Goal: Transaction & Acquisition: Purchase product/service

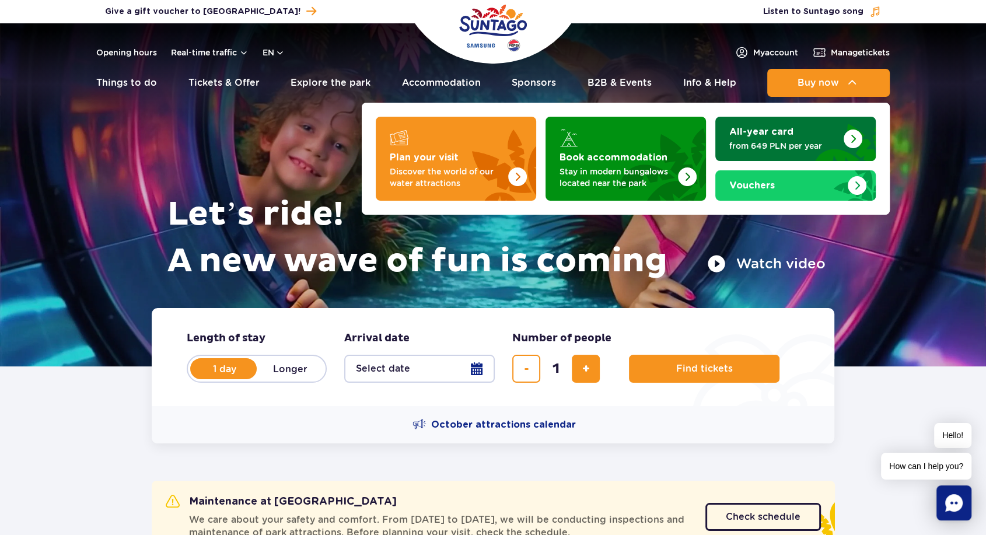
click at [776, 132] on strong "All-year card" at bounding box center [761, 131] width 64 height 9
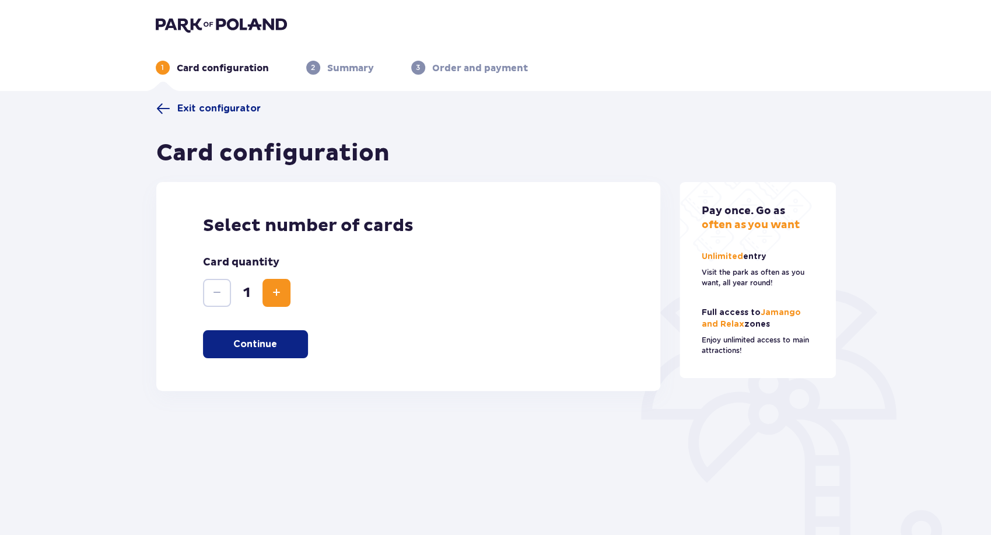
scroll to position [55, 0]
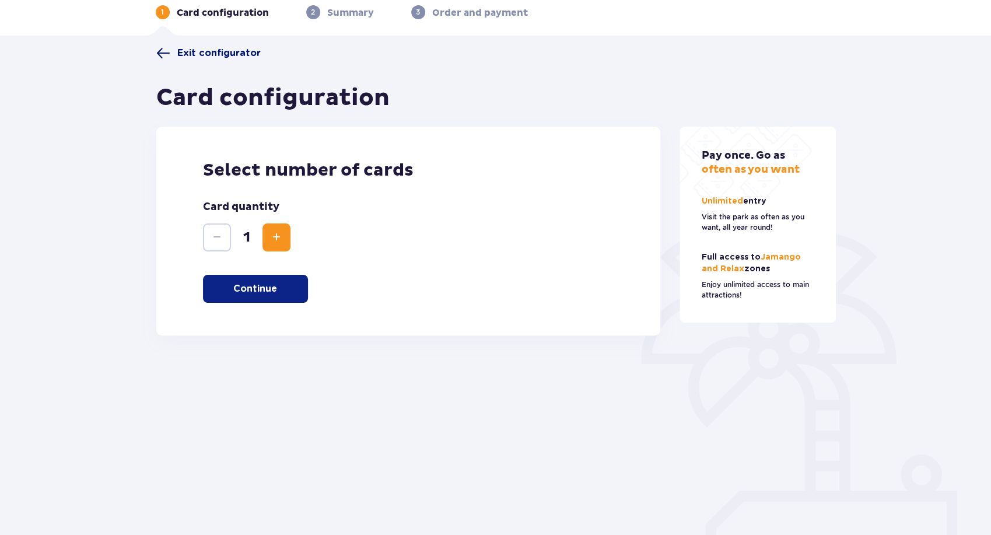
click at [202, 51] on span "Exit configurator" at bounding box center [218, 53] width 83 height 13
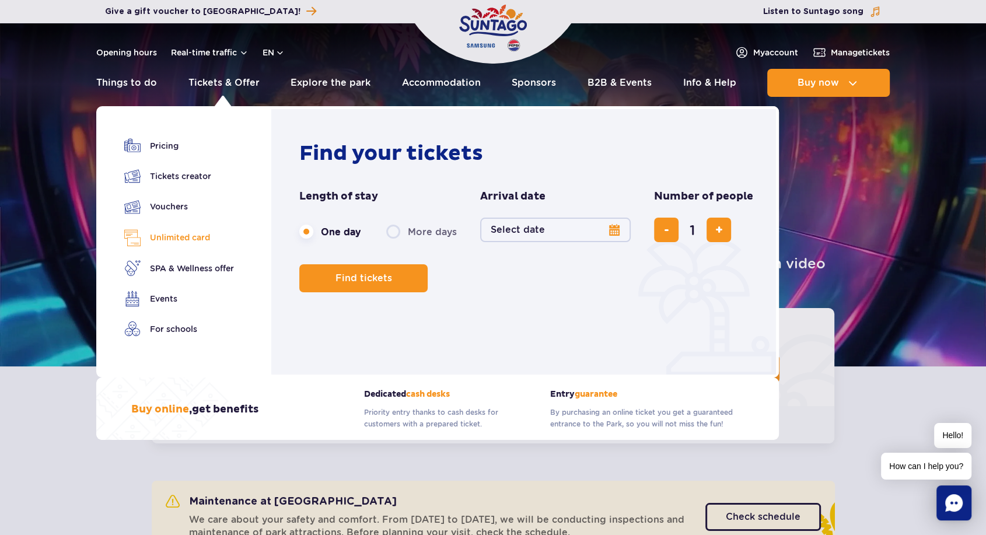
click at [194, 230] on link "Unlimited card" at bounding box center [179, 237] width 110 height 17
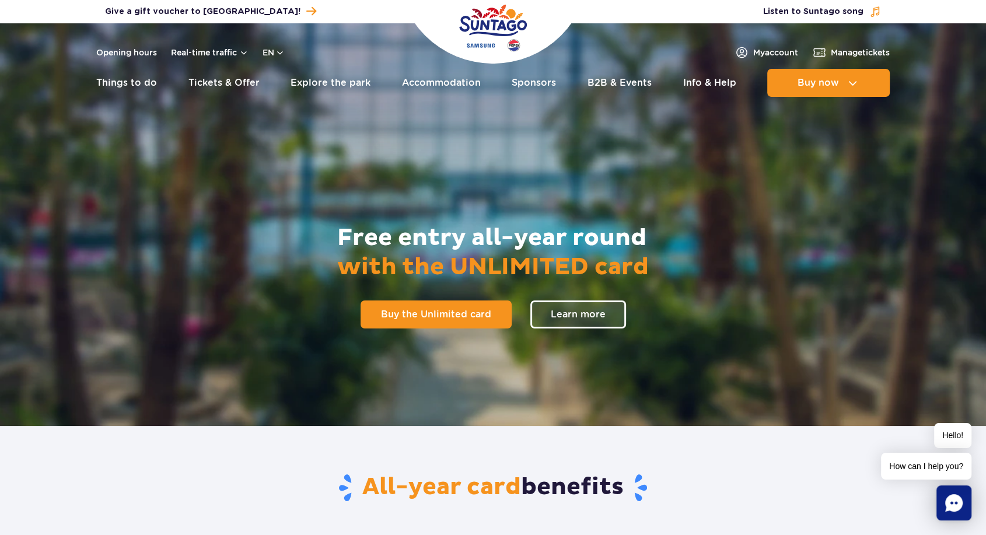
click at [598, 315] on link "Learn more" at bounding box center [578, 314] width 96 height 28
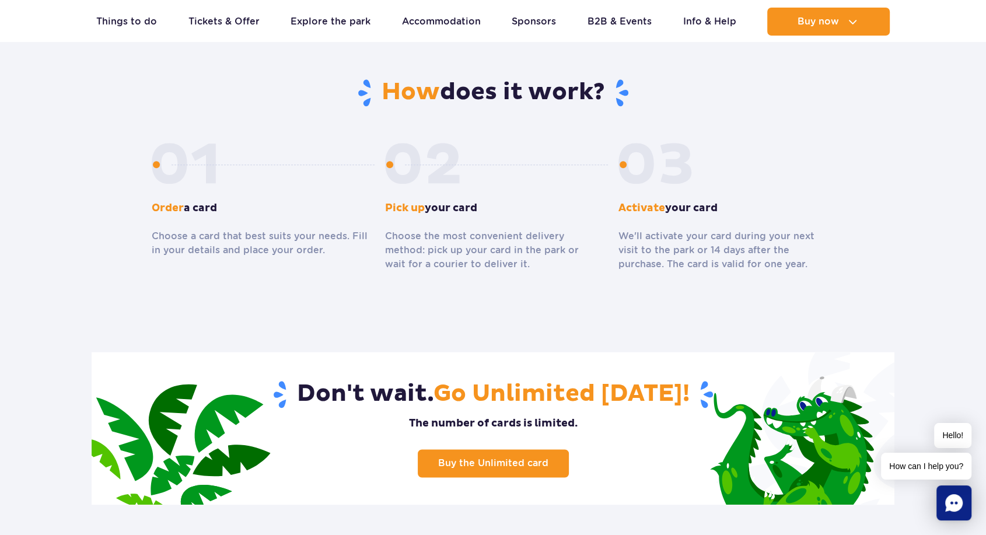
scroll to position [1073, 0]
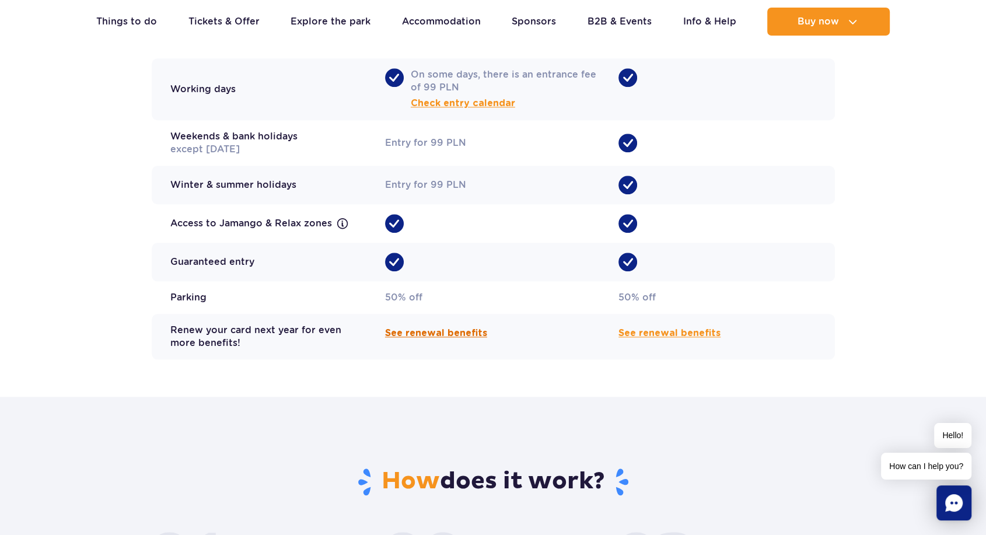
click at [447, 326] on span "See renewal benefits" at bounding box center [436, 333] width 102 height 14
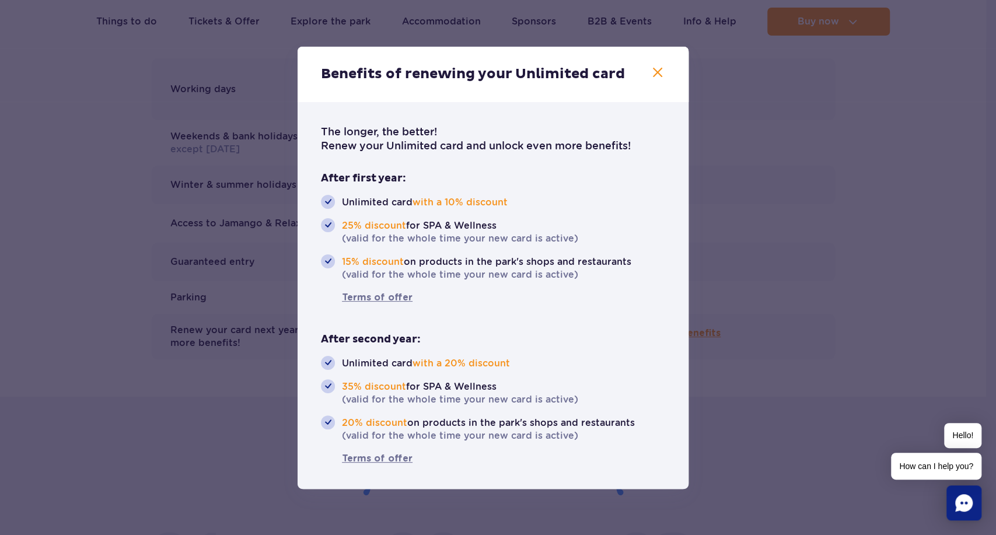
click at [654, 75] on icon "button" at bounding box center [657, 72] width 9 height 9
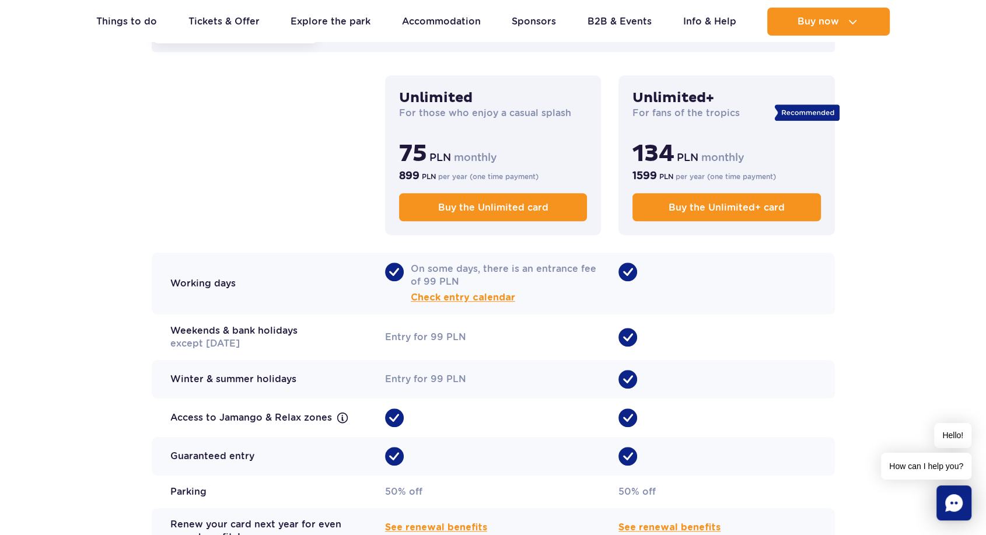
scroll to position [750, 0]
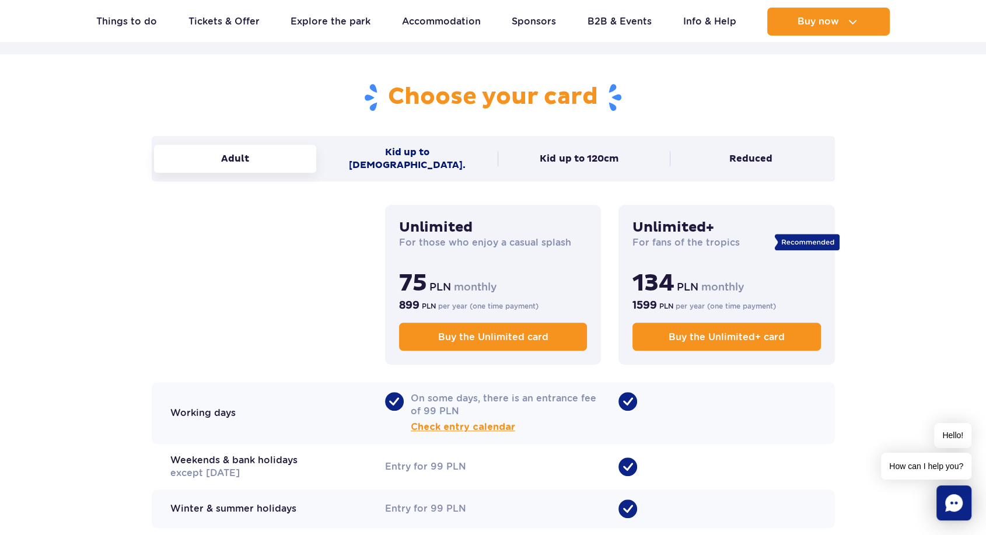
click at [425, 152] on button "Kid up to 16 y.o." at bounding box center [407, 158] width 163 height 41
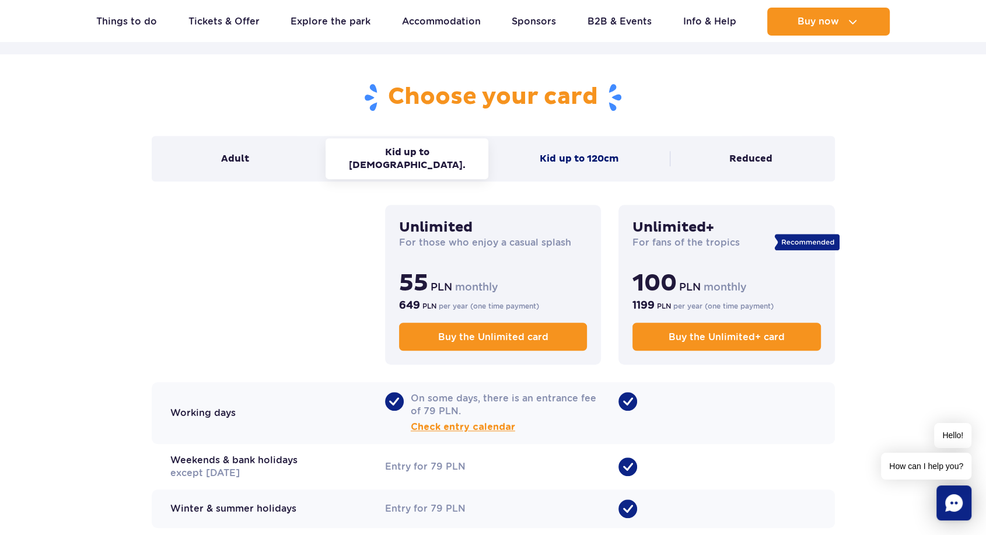
click at [561, 145] on button "Kid up to 120cm" at bounding box center [579, 159] width 163 height 28
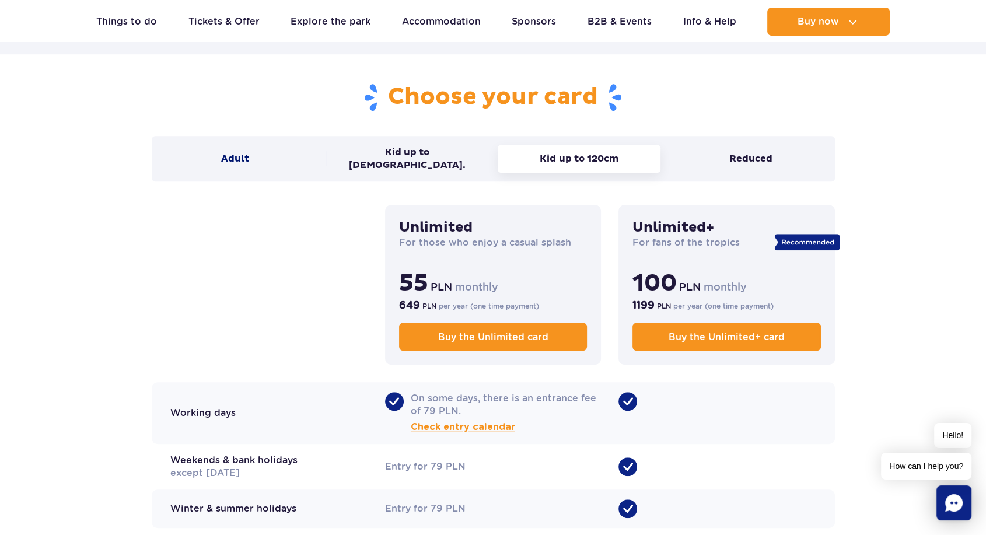
click at [271, 158] on button "Adult" at bounding box center [235, 159] width 163 height 28
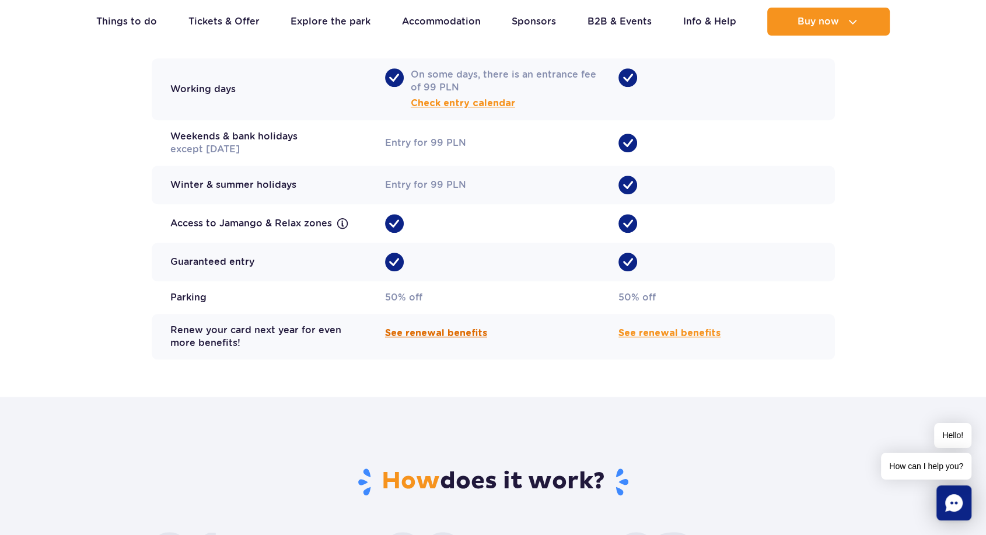
click at [436, 326] on span "See renewal benefits" at bounding box center [436, 333] width 102 height 14
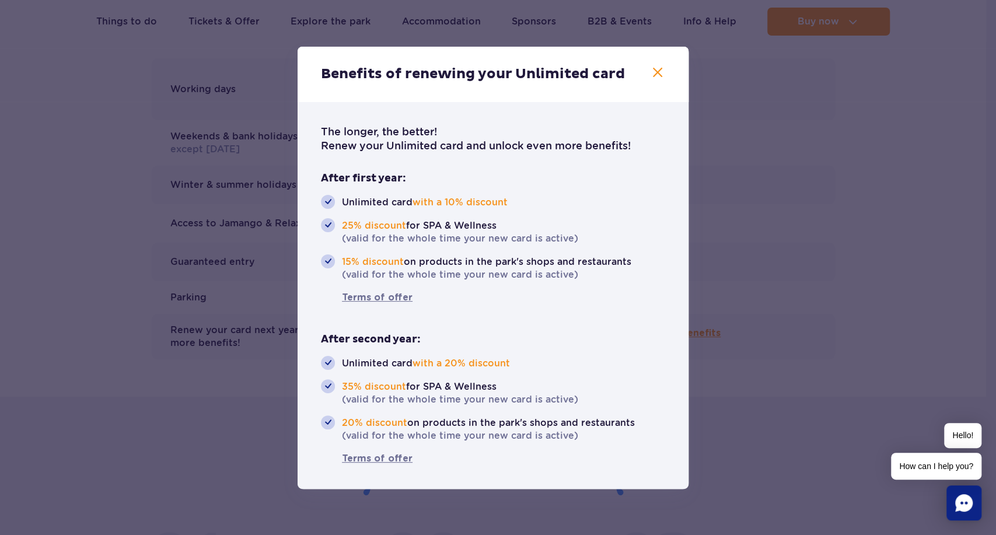
click at [653, 66] on icon "button" at bounding box center [657, 72] width 14 height 14
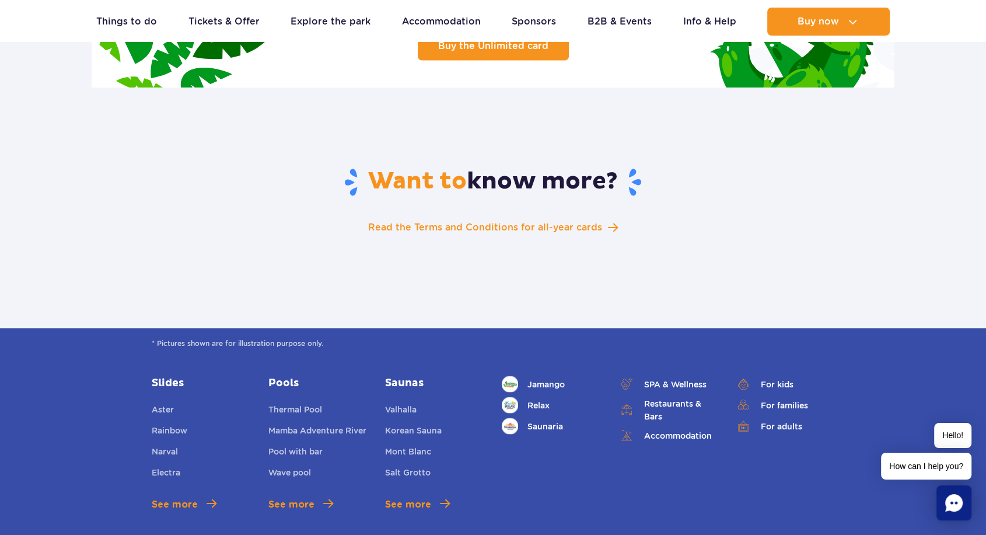
scroll to position [2357, 0]
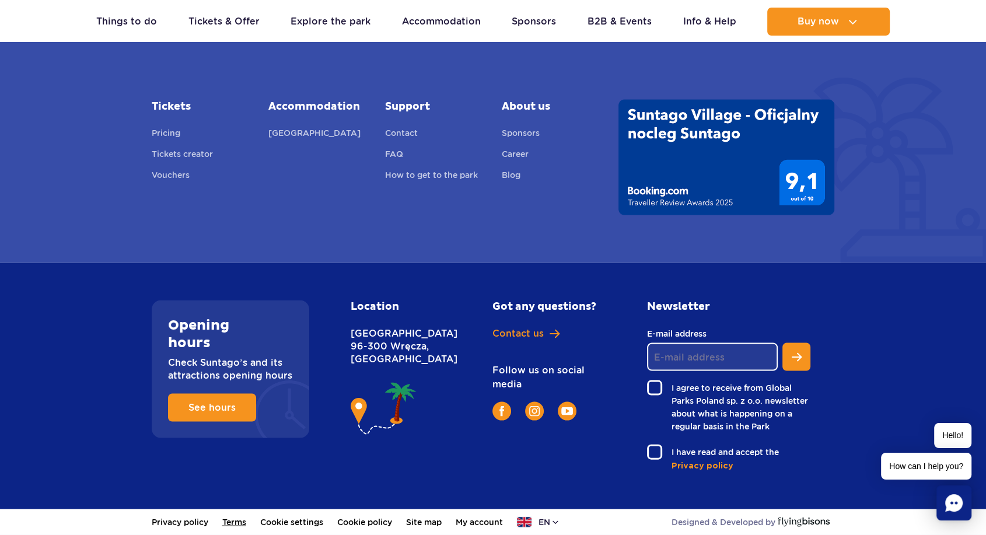
click at [235, 515] on link "Terms" at bounding box center [234, 522] width 24 height 26
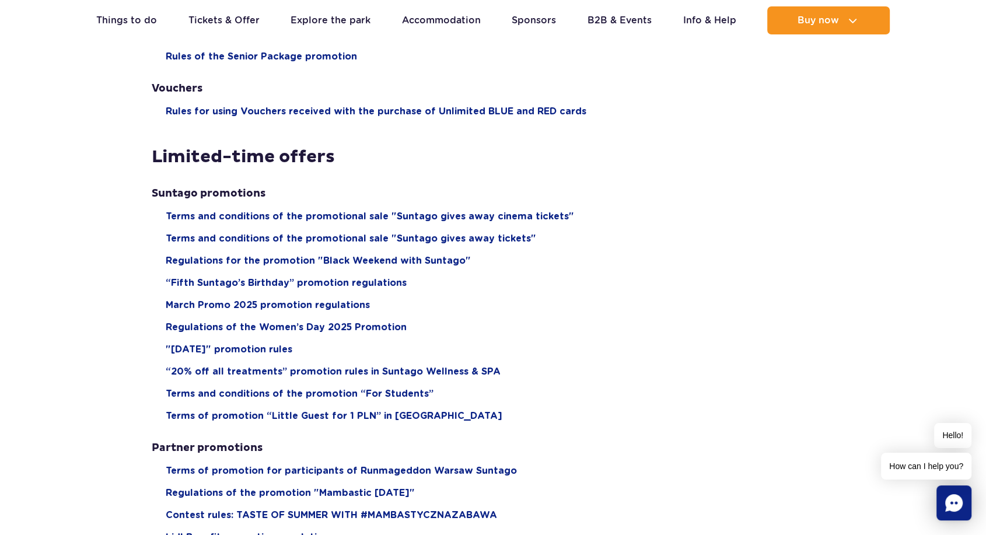
scroll to position [713, 0]
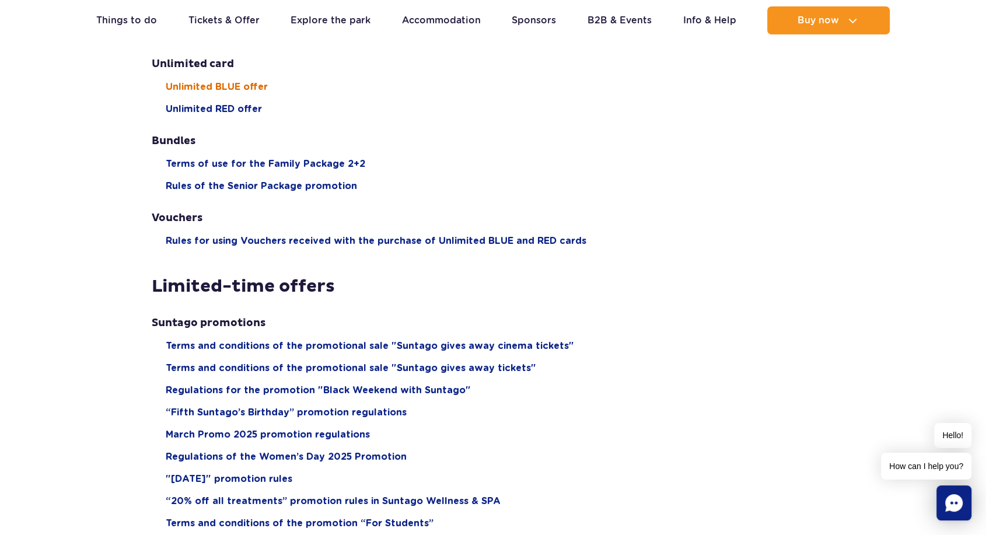
click at [210, 86] on span "Unlimited BLUE offer" at bounding box center [217, 87] width 102 height 13
